Goal: Task Accomplishment & Management: Complete application form

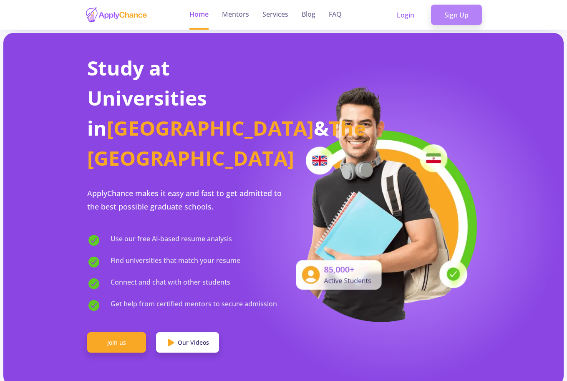
click at [462, 24] on link "Sign Up" at bounding box center [456, 15] width 51 height 21
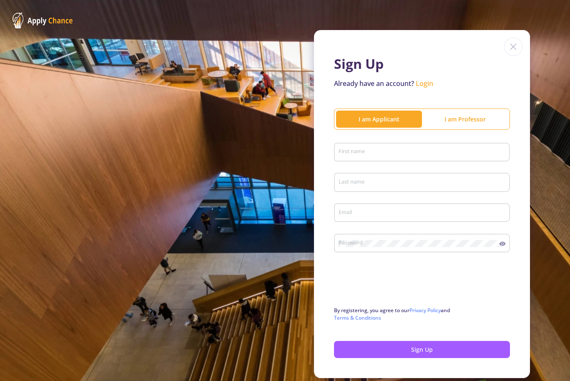
click at [349, 147] on div "First name" at bounding box center [422, 151] width 168 height 22
type input "[DEMOGRAPHIC_DATA]"
click at [345, 187] on div "Last name" at bounding box center [422, 181] width 168 height 22
type input "mhd"
click at [343, 216] on input "Email" at bounding box center [423, 213] width 170 height 8
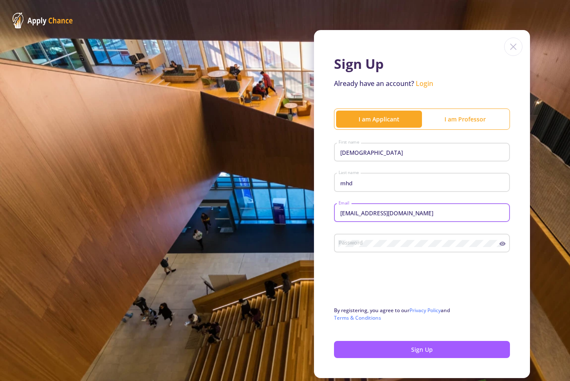
type input "[EMAIL_ADDRESS][DOMAIN_NAME]"
click at [500, 246] on icon at bounding box center [503, 243] width 6 height 4
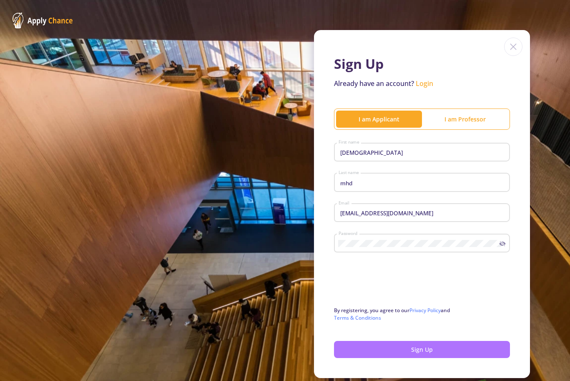
click at [371, 347] on button "Sign Up" at bounding box center [422, 349] width 176 height 17
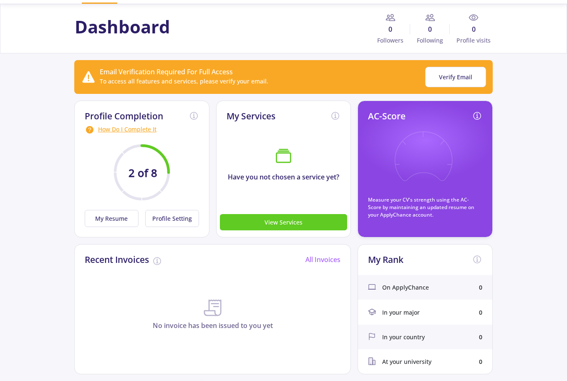
scroll to position [27, 0]
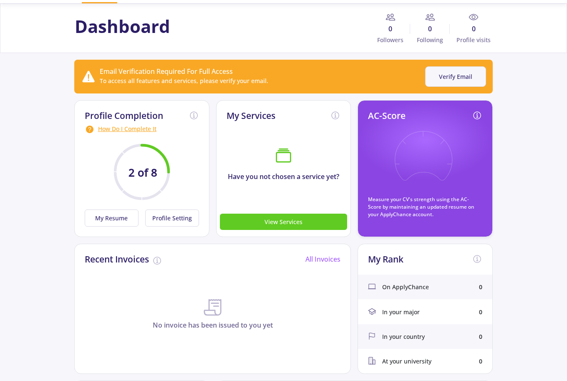
click at [442, 76] on button "Verify Email" at bounding box center [455, 76] width 61 height 20
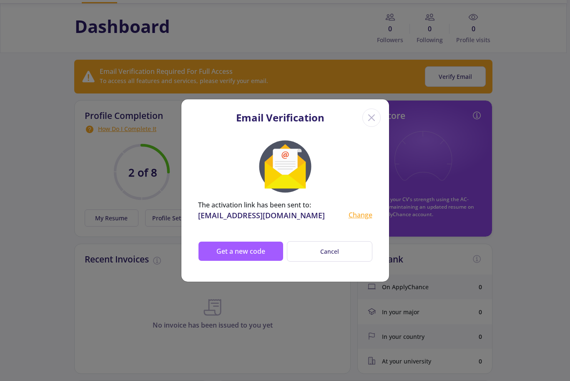
click at [368, 117] on icon "Close" at bounding box center [371, 117] width 13 height 13
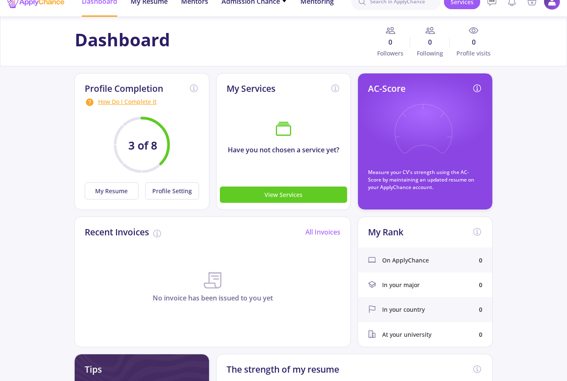
scroll to position [13, 0]
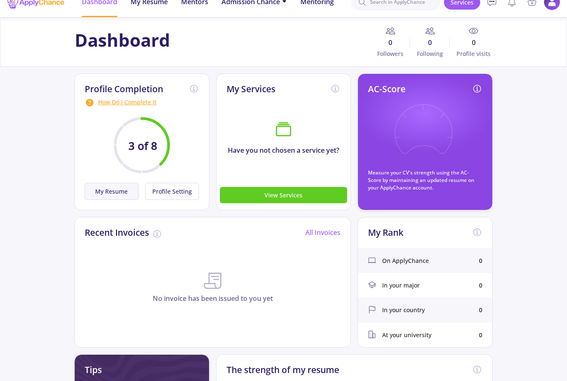
click at [103, 186] on button "My Resume" at bounding box center [112, 191] width 54 height 17
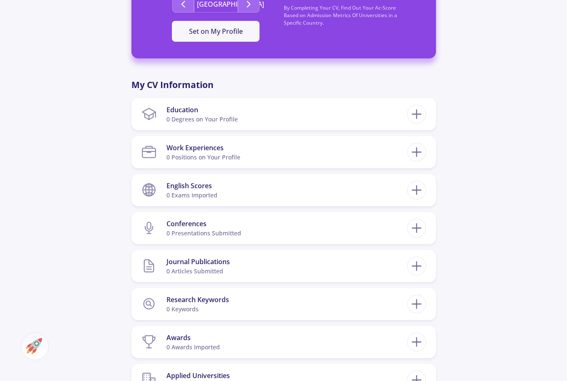
scroll to position [314, 0]
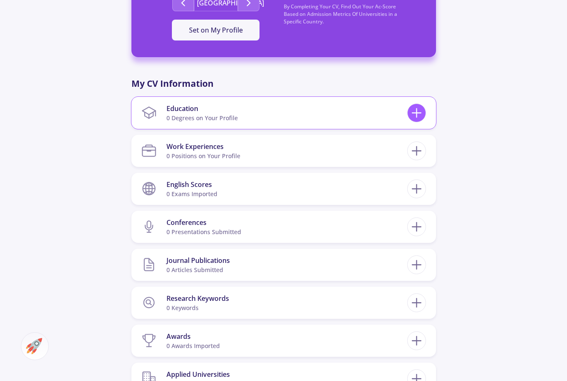
click at [415, 111] on icon at bounding box center [416, 112] width 15 height 15
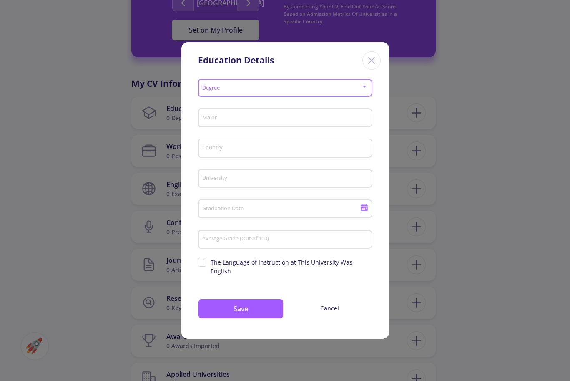
click at [342, 91] on span at bounding box center [282, 88] width 157 height 6
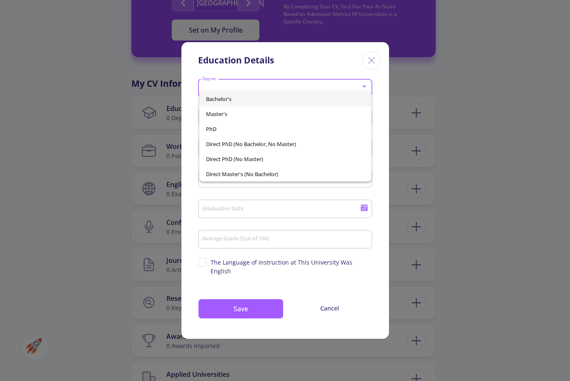
click at [74, 112] on div at bounding box center [285, 190] width 570 height 381
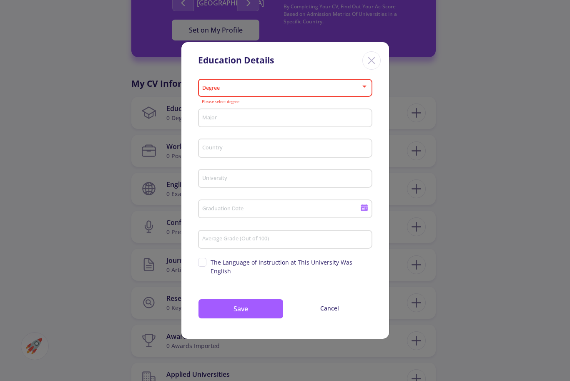
click at [371, 66] on icon "Close" at bounding box center [371, 60] width 13 height 13
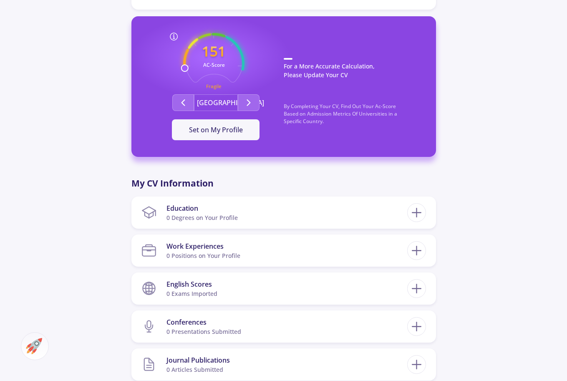
scroll to position [238, 0]
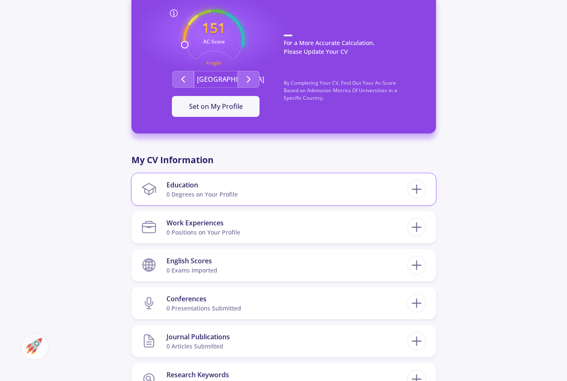
click at [241, 190] on section "Education 0 Degrees on Your Profile" at bounding box center [274, 188] width 266 height 25
click at [410, 191] on icon at bounding box center [416, 188] width 15 height 15
checkbox input "false"
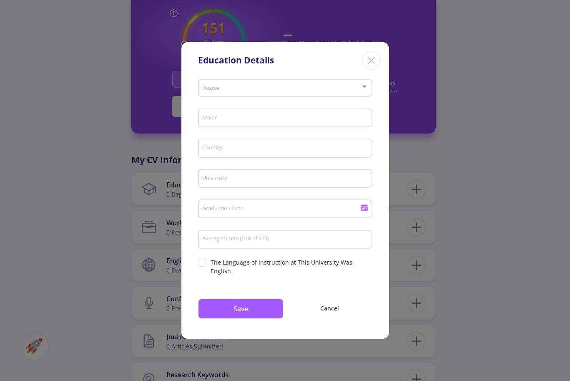
click at [329, 188] on div "University" at bounding box center [285, 177] width 166 height 22
type input "e"
click at [316, 213] on input "Graduation Date" at bounding box center [282, 210] width 161 height 8
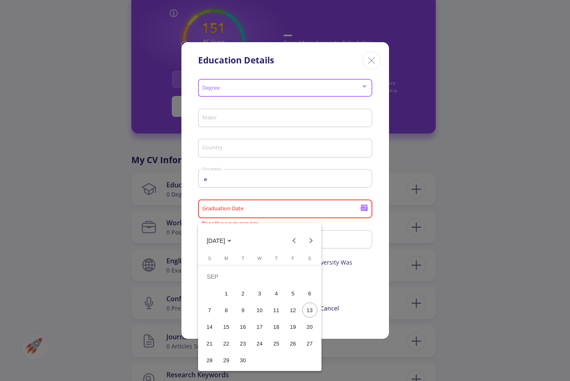
click at [196, 205] on div at bounding box center [285, 190] width 570 height 381
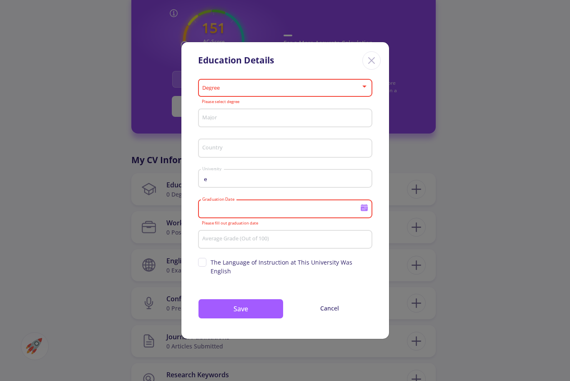
click at [224, 240] on div "Average Grade (Out of 100)" at bounding box center [285, 238] width 166 height 22
click at [376, 62] on icon "Close" at bounding box center [371, 60] width 13 height 13
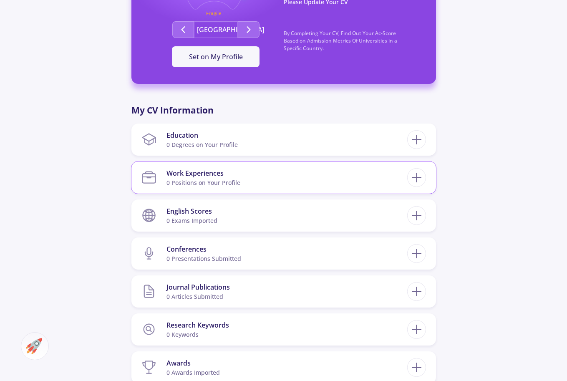
scroll to position [322, 0]
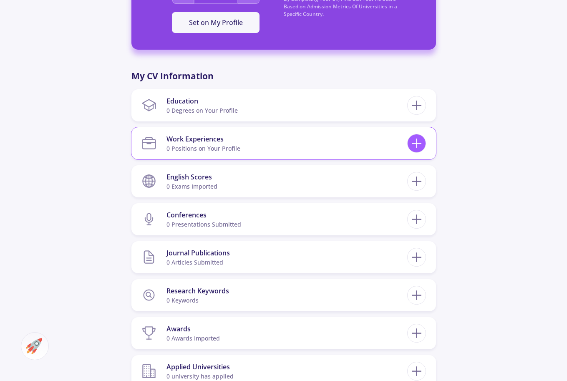
click at [420, 141] on icon at bounding box center [416, 143] width 15 height 15
checkbox input "false"
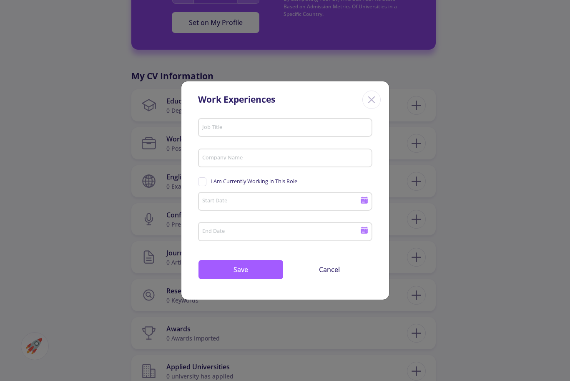
click at [374, 99] on icon "Close" at bounding box center [371, 99] width 13 height 13
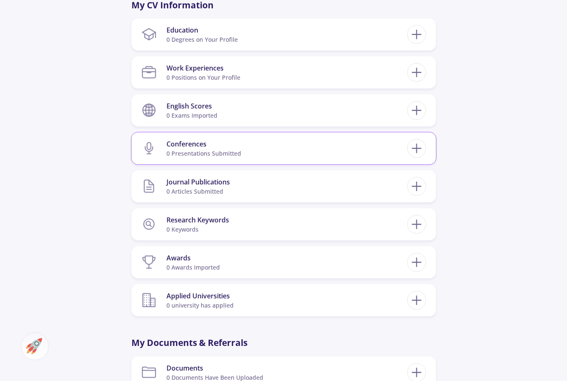
scroll to position [395, 0]
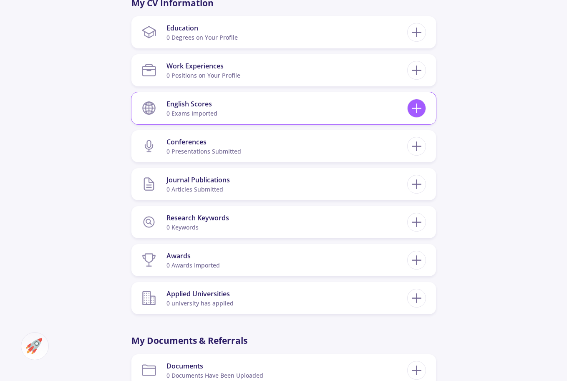
click at [412, 114] on icon at bounding box center [416, 108] width 15 height 15
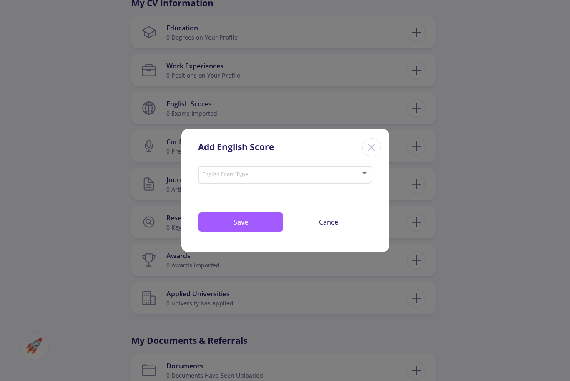
click at [342, 180] on div "English Exam Type" at bounding box center [285, 173] width 166 height 21
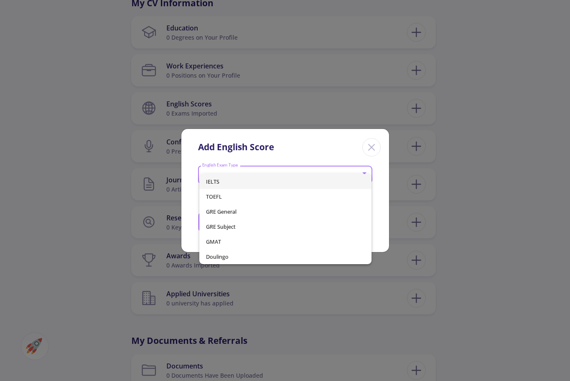
click at [342, 180] on span "IELTS" at bounding box center [285, 181] width 159 height 15
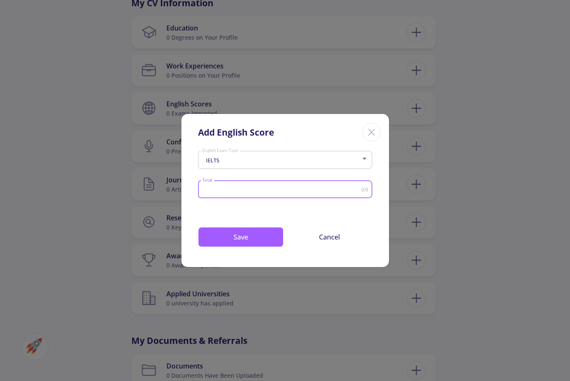
click at [350, 188] on input "Total" at bounding box center [281, 189] width 159 height 6
click at [373, 134] on line "Close" at bounding box center [372, 132] width 6 height 6
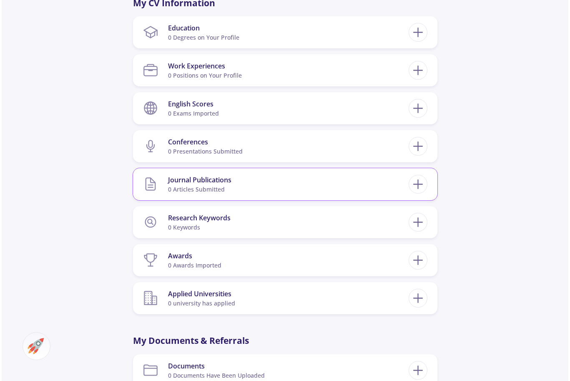
scroll to position [407, 0]
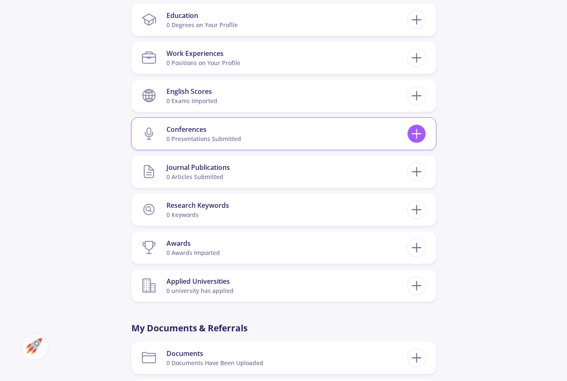
click at [421, 131] on icon at bounding box center [416, 133] width 15 height 15
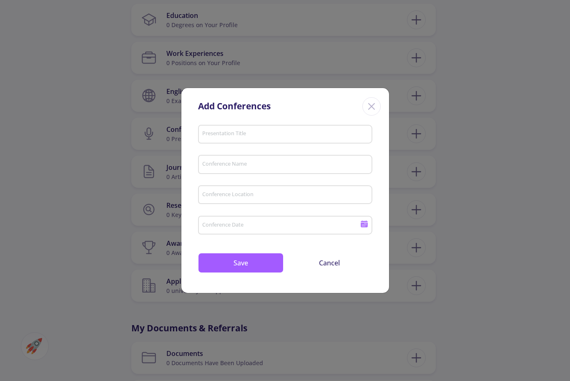
click at [369, 106] on icon "Close" at bounding box center [371, 106] width 13 height 13
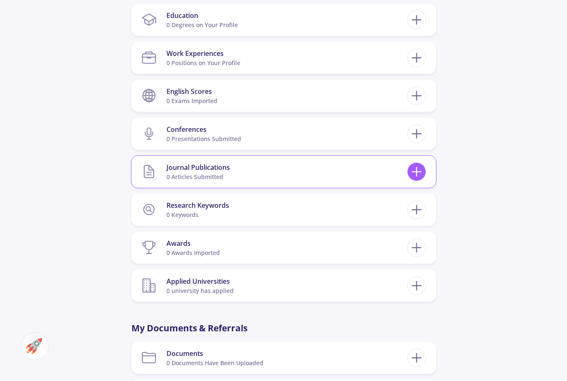
click at [414, 167] on icon at bounding box center [416, 171] width 15 height 15
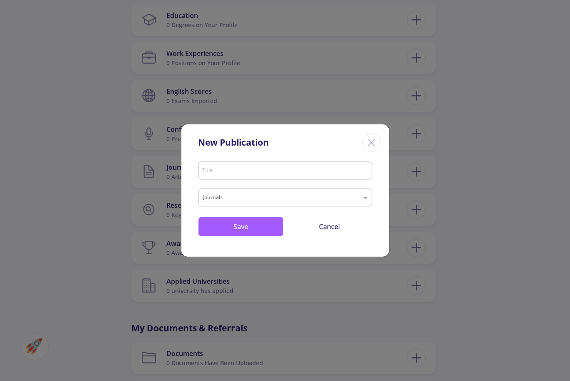
click at [361, 167] on input "Title" at bounding box center [286, 171] width 168 height 8
click at [360, 197] on div at bounding box center [285, 199] width 173 height 10
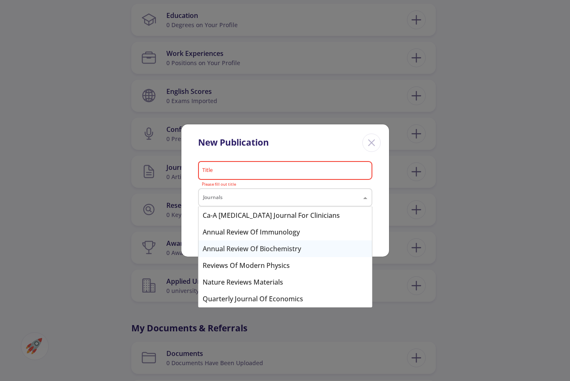
scroll to position [10, 0]
